Goal: Navigation & Orientation: Find specific page/section

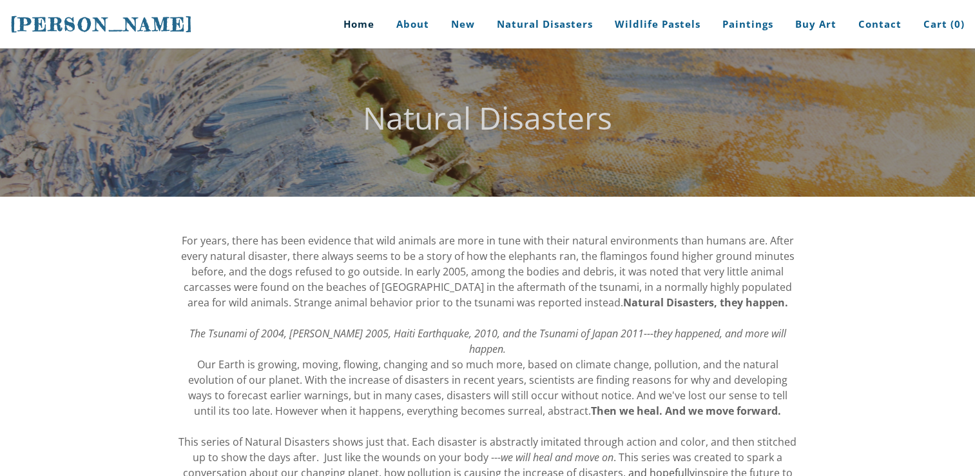
click at [357, 24] on link "Home" at bounding box center [354, 24] width 60 height 48
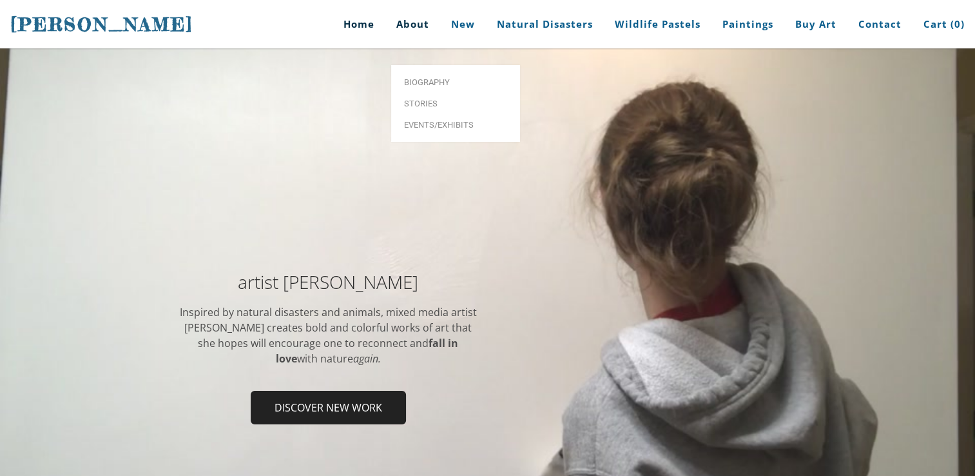
click at [418, 21] on link "About" at bounding box center [413, 24] width 52 height 48
